Goal: Find specific page/section: Find specific page/section

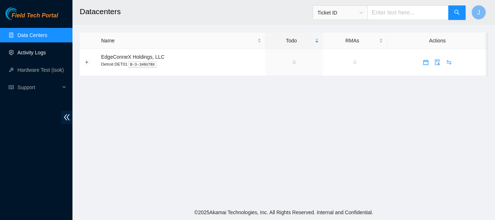
click at [30, 53] on link "Activity Logs" at bounding box center [31, 53] width 29 height 6
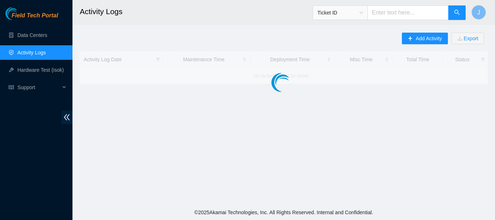
click at [30, 53] on link "Activity Logs" at bounding box center [31, 53] width 29 height 6
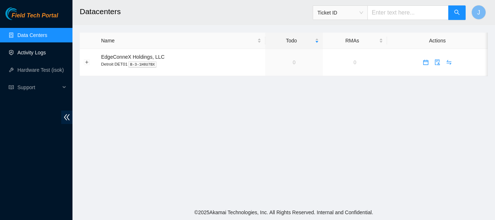
click at [36, 51] on link "Activity Logs" at bounding box center [31, 53] width 29 height 6
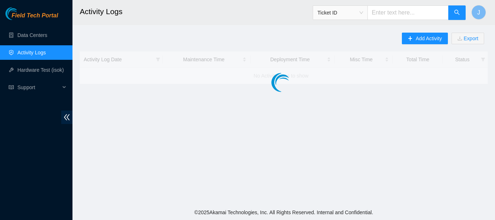
click at [36, 51] on link "Activity Logs" at bounding box center [31, 53] width 29 height 6
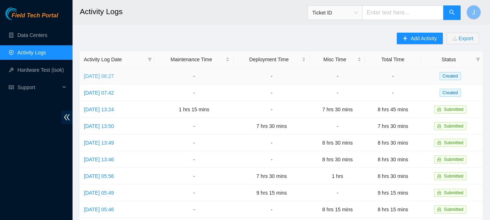
click at [111, 77] on link "[DATE] 06:27" at bounding box center [99, 76] width 30 height 6
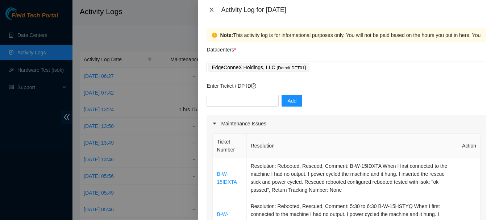
click at [212, 11] on icon "close" at bounding box center [212, 10] width 6 height 6
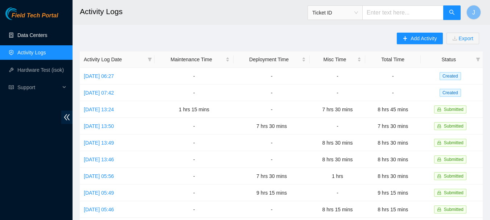
click at [38, 34] on link "Data Centers" at bounding box center [32, 35] width 30 height 6
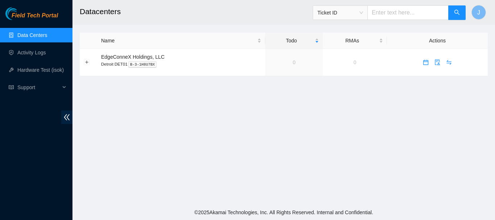
click at [38, 34] on link "Data Centers" at bounding box center [32, 35] width 30 height 6
